Goal: Task Accomplishment & Management: Use online tool/utility

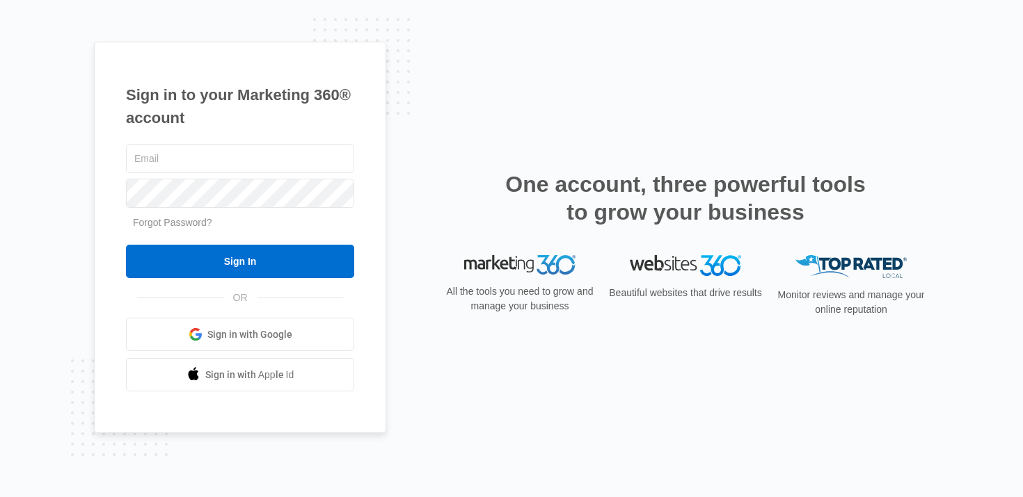
type input "[PERSON_NAME][EMAIL_ADDRESS][PERSON_NAME][DOMAIN_NAME]"
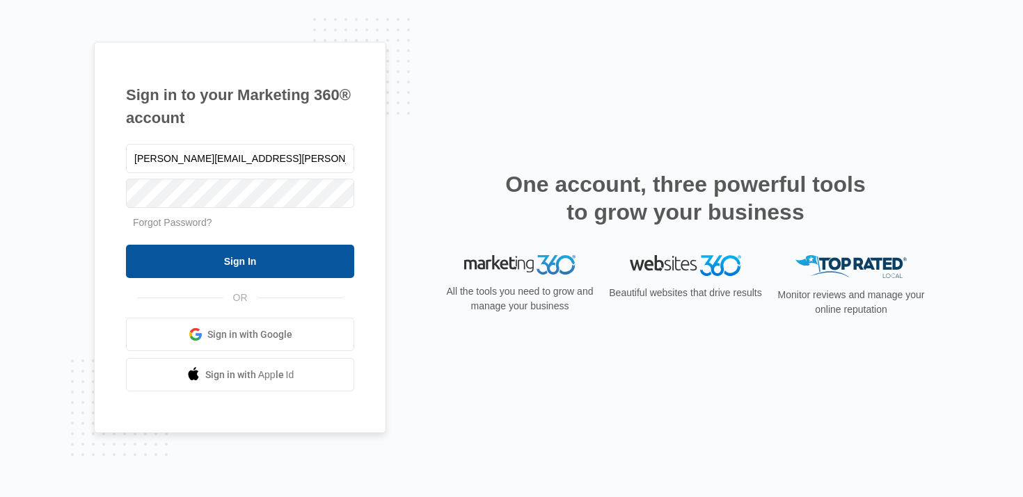
click at [246, 264] on input "Sign In" at bounding box center [240, 261] width 228 height 33
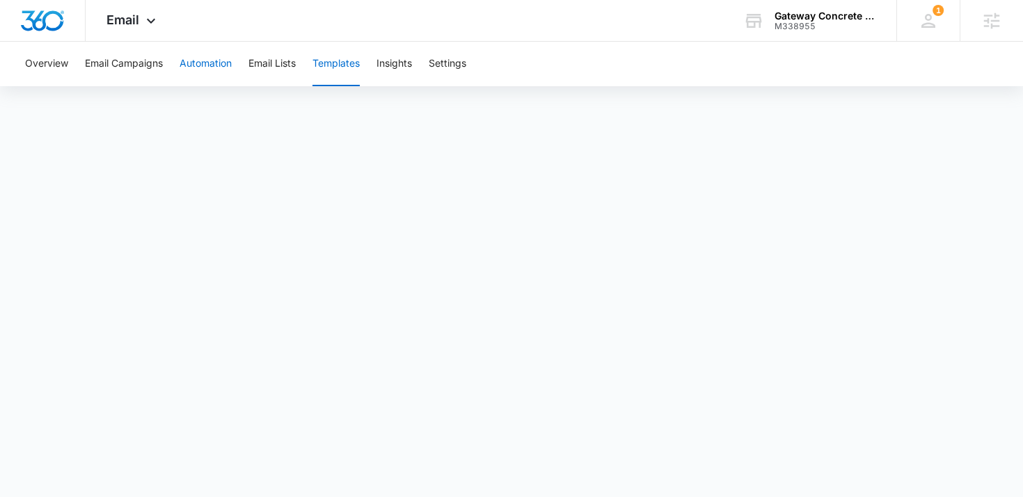
click at [202, 63] on button "Automation" at bounding box center [206, 64] width 52 height 45
